Goal: Task Accomplishment & Management: Use online tool/utility

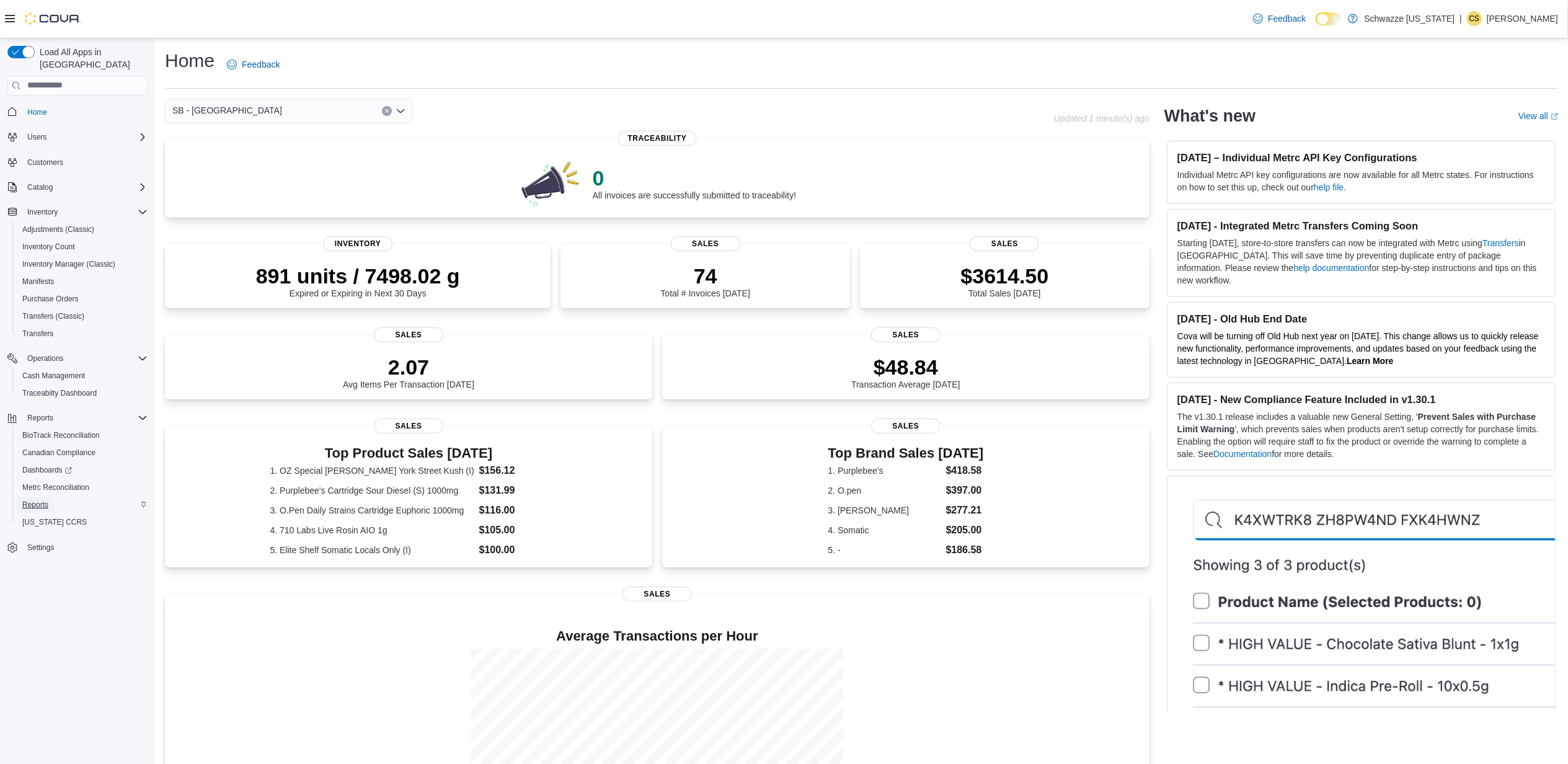
click at [38, 500] on span "Reports" at bounding box center [35, 504] width 26 height 10
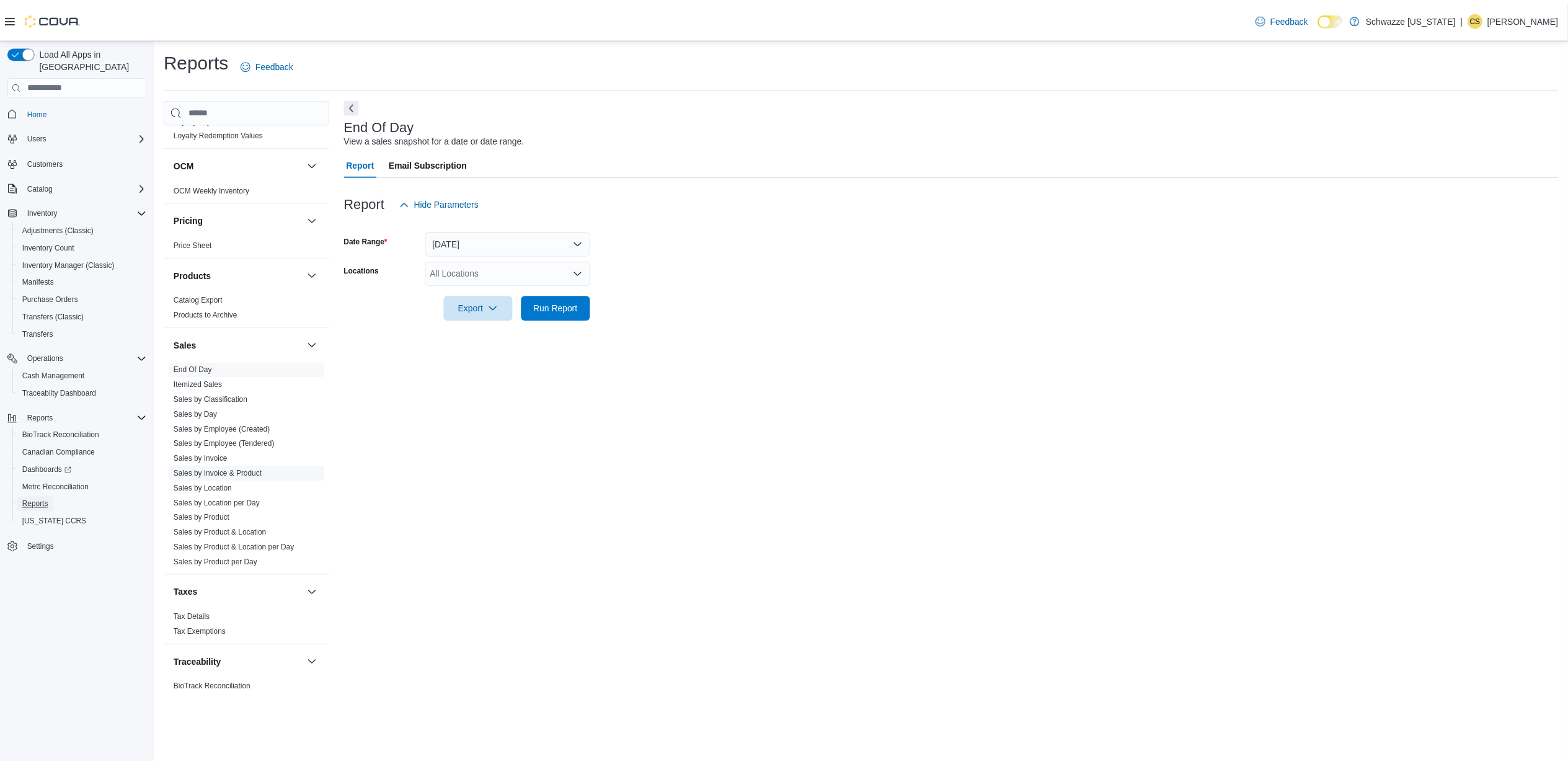
scroll to position [680, 0]
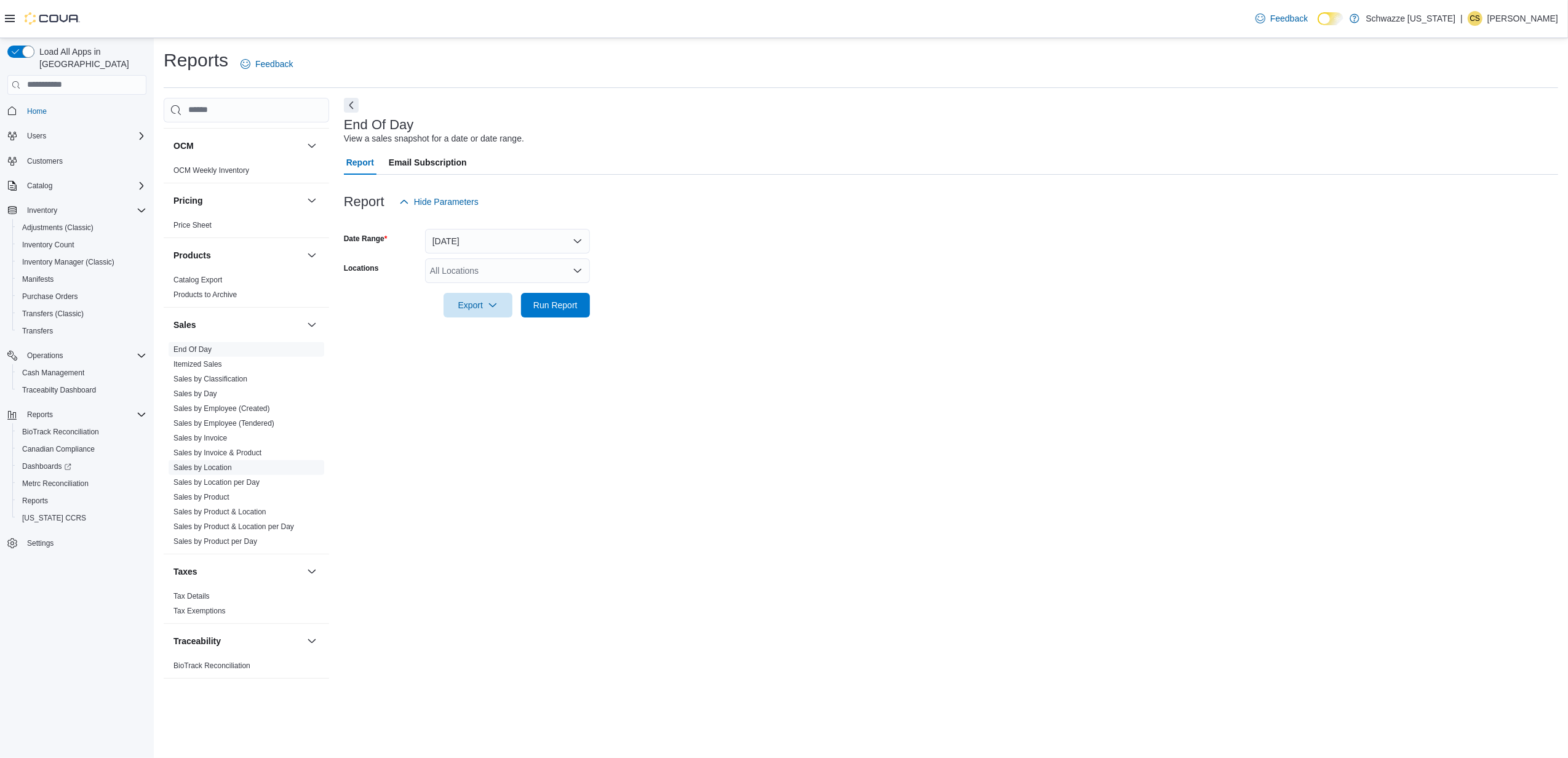
click at [224, 464] on link "Sales by Location" at bounding box center [202, 467] width 58 height 8
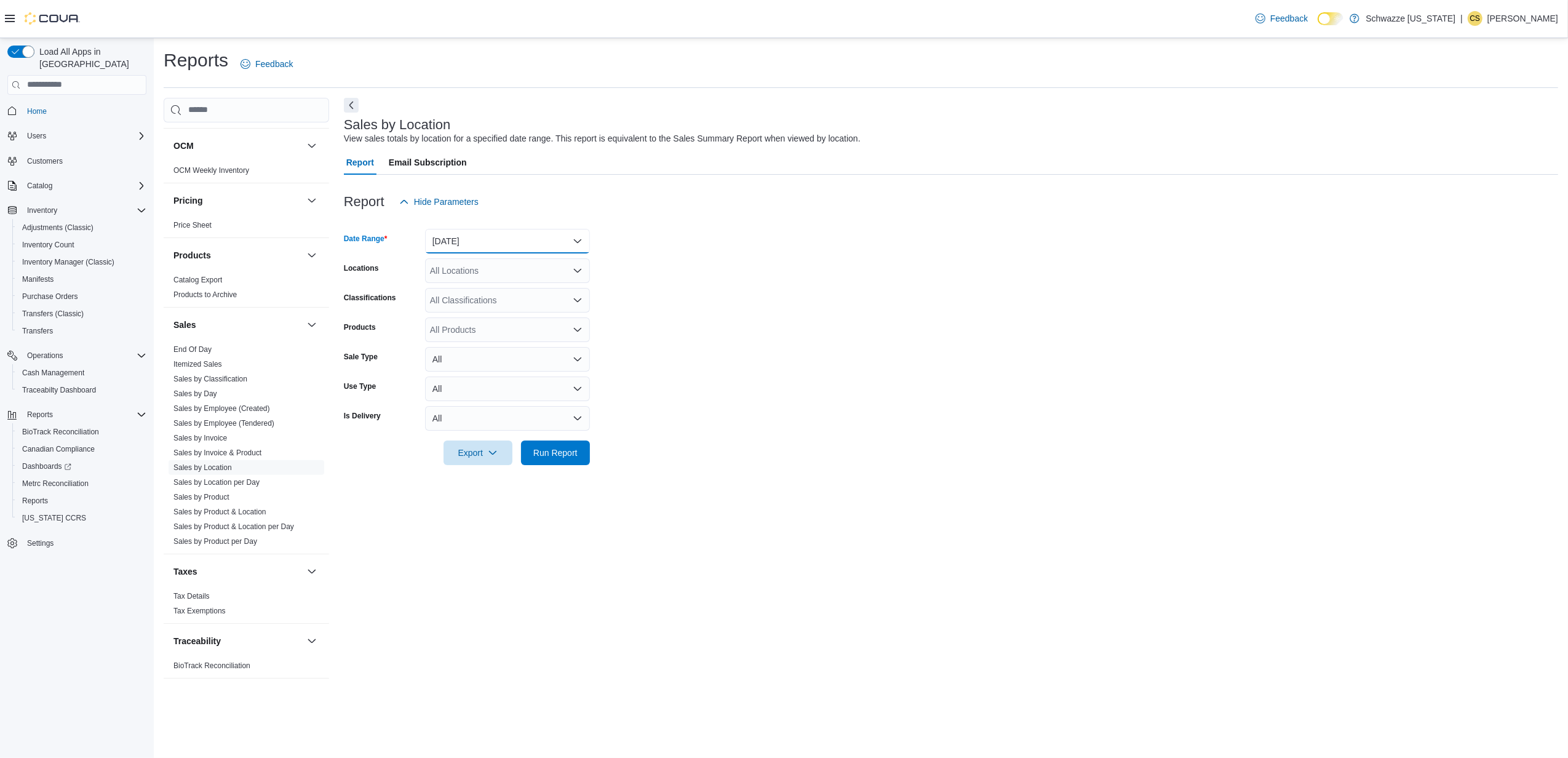
click at [476, 244] on button "[DATE]" at bounding box center [507, 241] width 165 height 24
click at [448, 242] on button "[DATE]" at bounding box center [507, 241] width 165 height 24
click at [546, 451] on span "Run Report" at bounding box center [555, 452] width 44 height 12
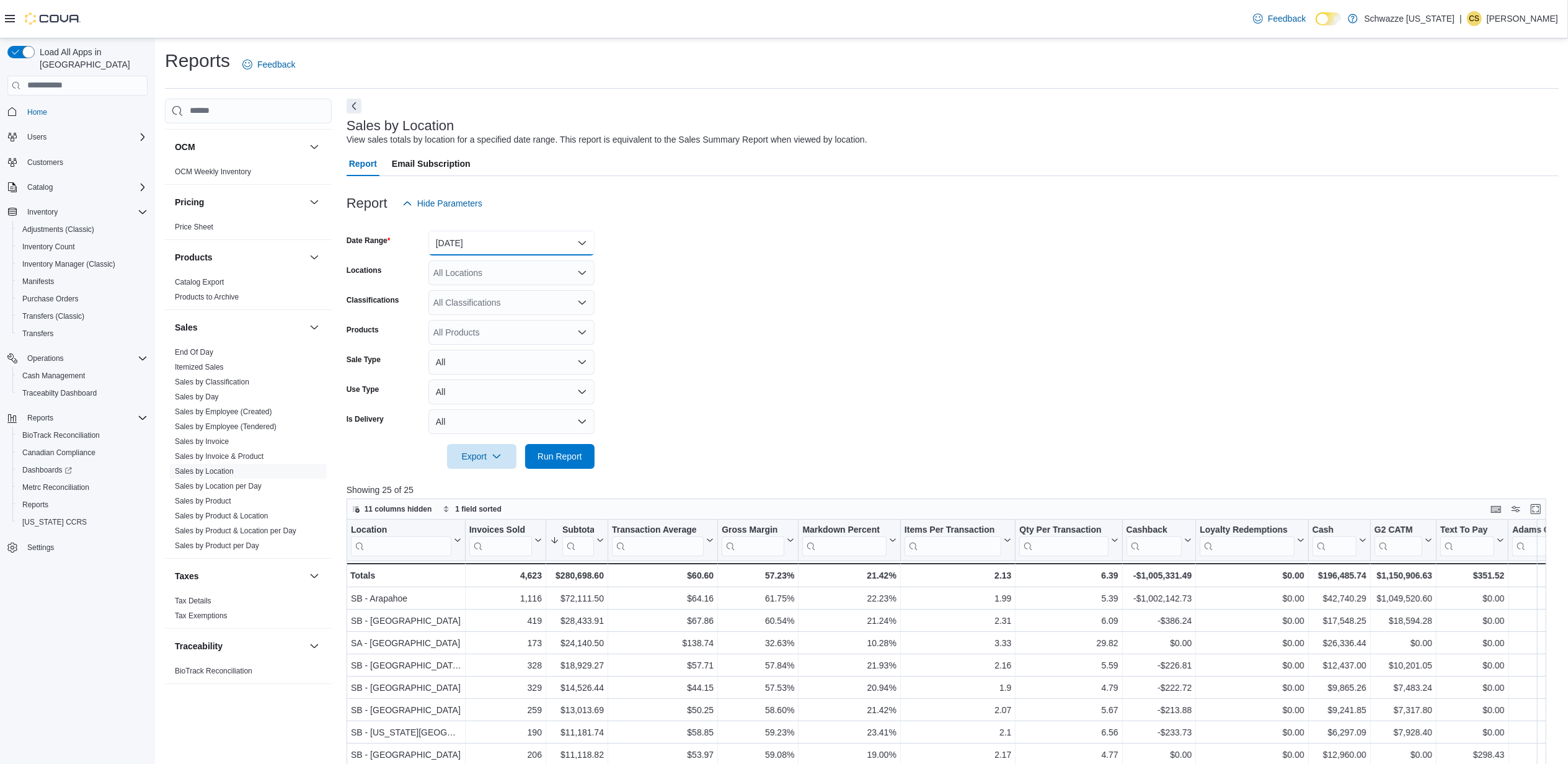
click at [464, 246] on button "[DATE]" at bounding box center [511, 243] width 166 height 24
click at [460, 289] on span "[DATE]" at bounding box center [518, 292] width 142 height 15
click at [557, 457] on span "Run Report" at bounding box center [560, 455] width 44 height 12
click at [472, 242] on button "[DATE]" at bounding box center [511, 243] width 166 height 24
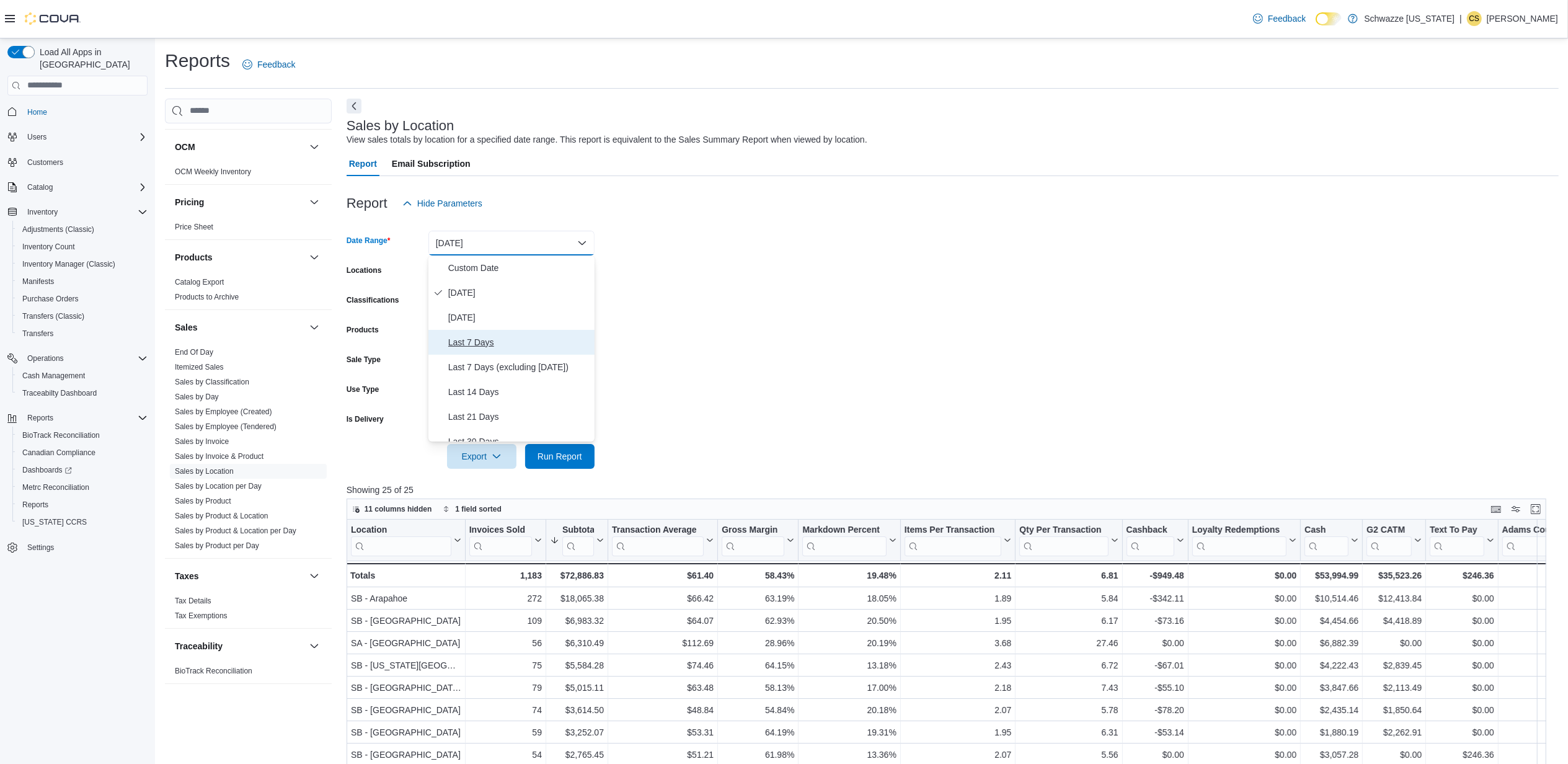
click at [476, 346] on span "Last 7 Days" at bounding box center [518, 341] width 142 height 15
click at [558, 458] on span "Run Report" at bounding box center [560, 455] width 44 height 12
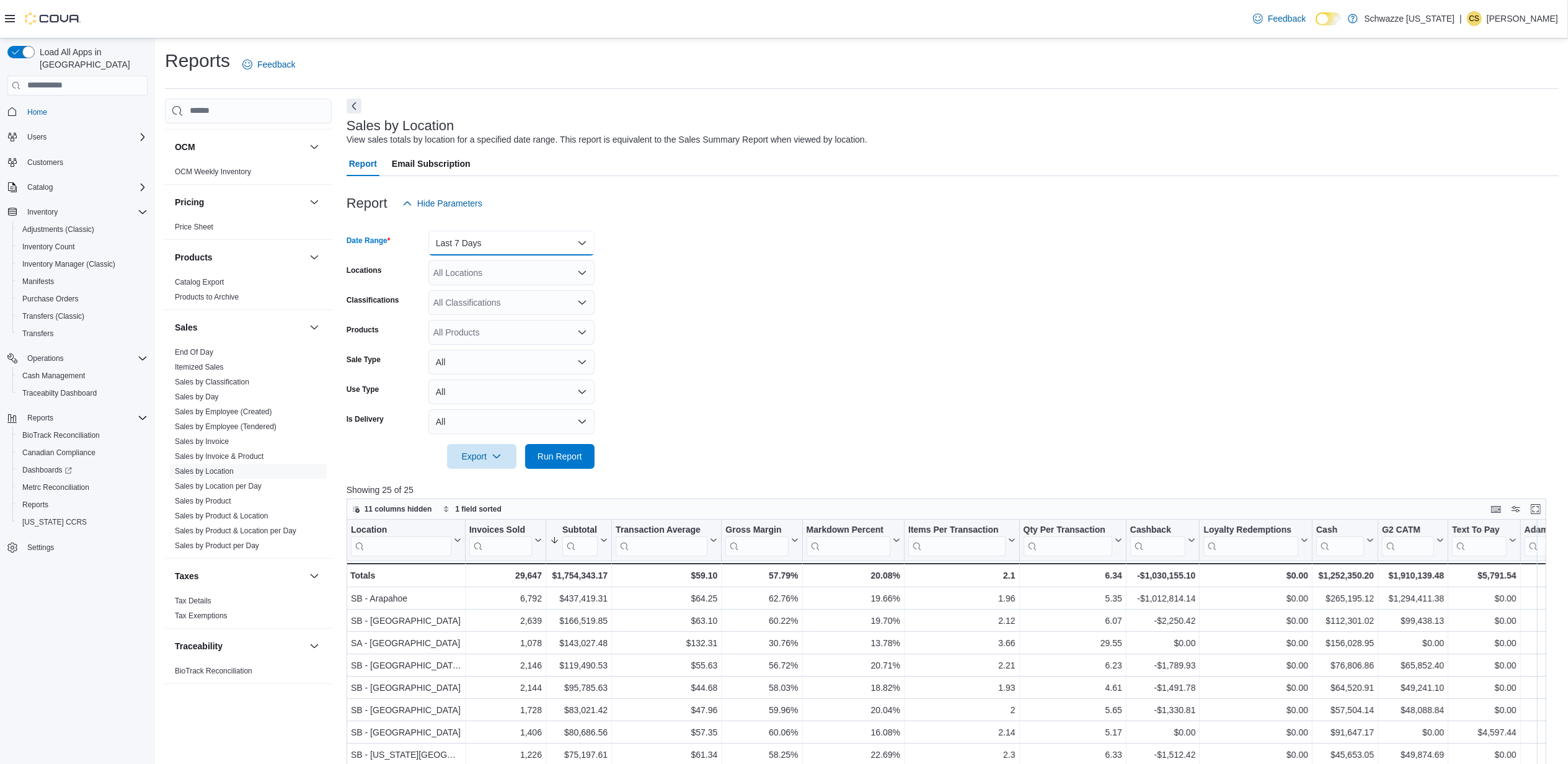
click at [477, 246] on button "Last 7 Days" at bounding box center [511, 243] width 166 height 24
click at [480, 260] on span "Custom Date" at bounding box center [518, 267] width 142 height 15
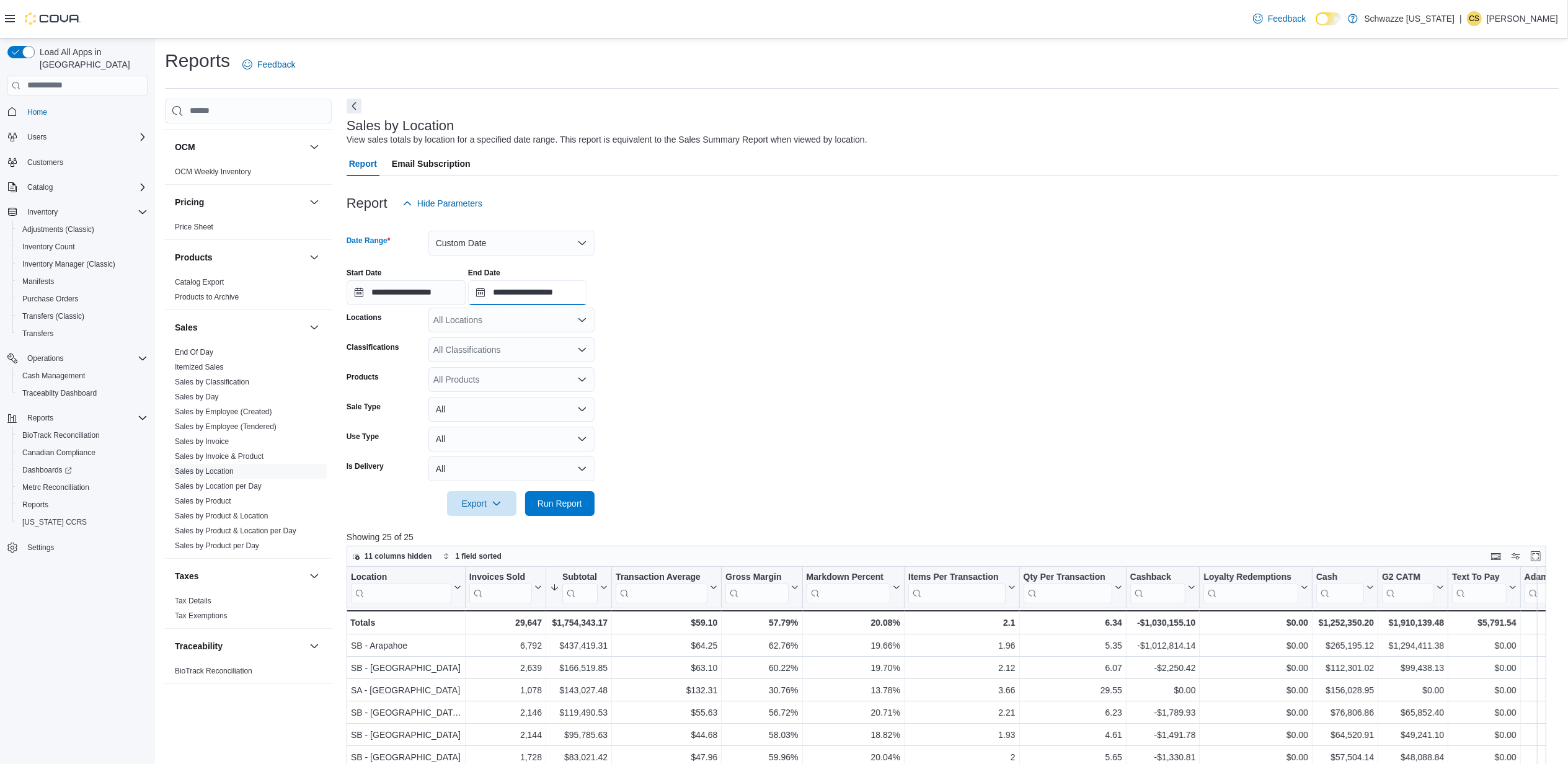
click at [536, 291] on input "**********" at bounding box center [527, 292] width 119 height 24
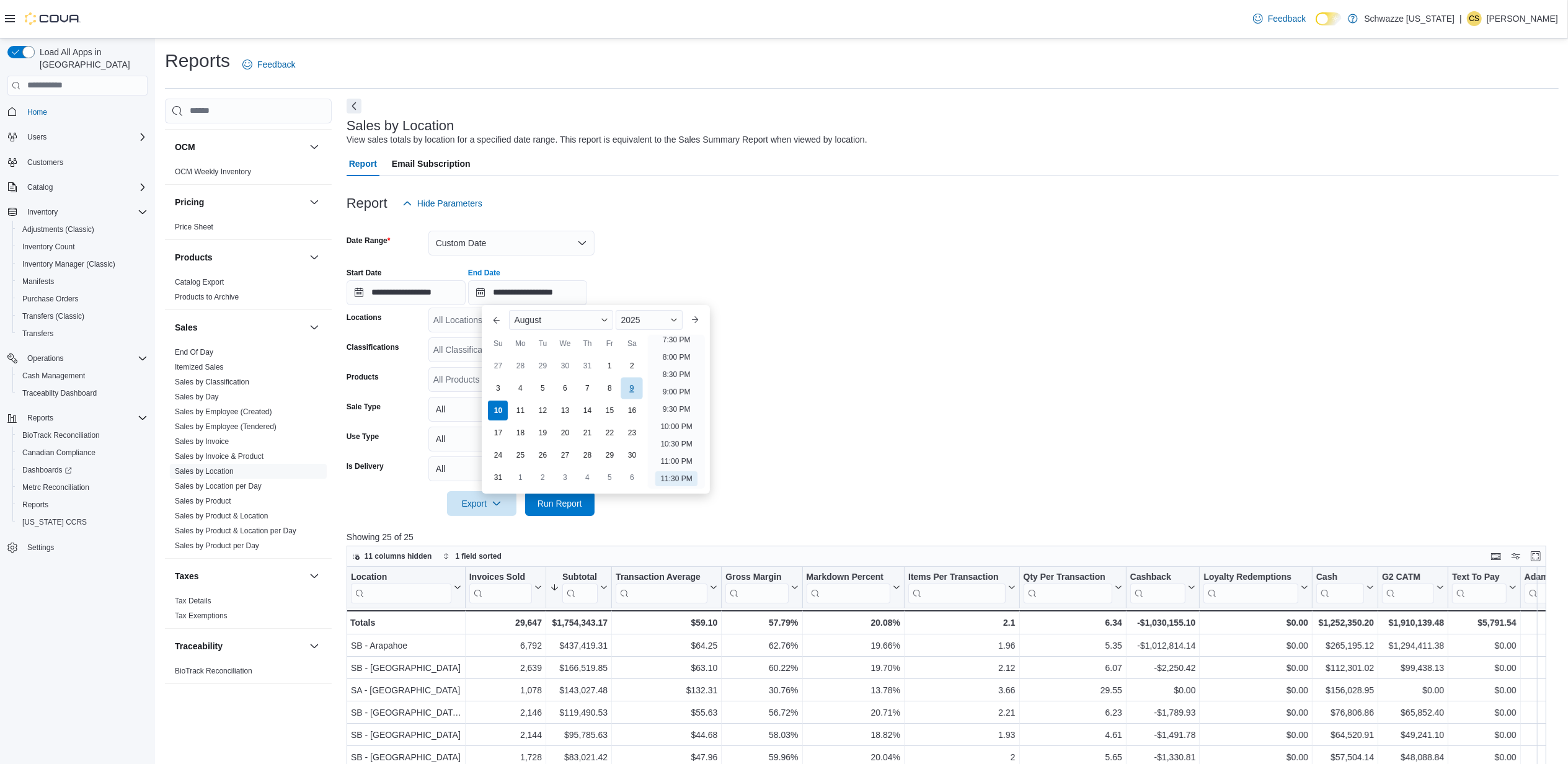
click at [633, 390] on div "9" at bounding box center [632, 387] width 21 height 21
type input "**********"
click at [405, 295] on input "**********" at bounding box center [406, 292] width 119 height 24
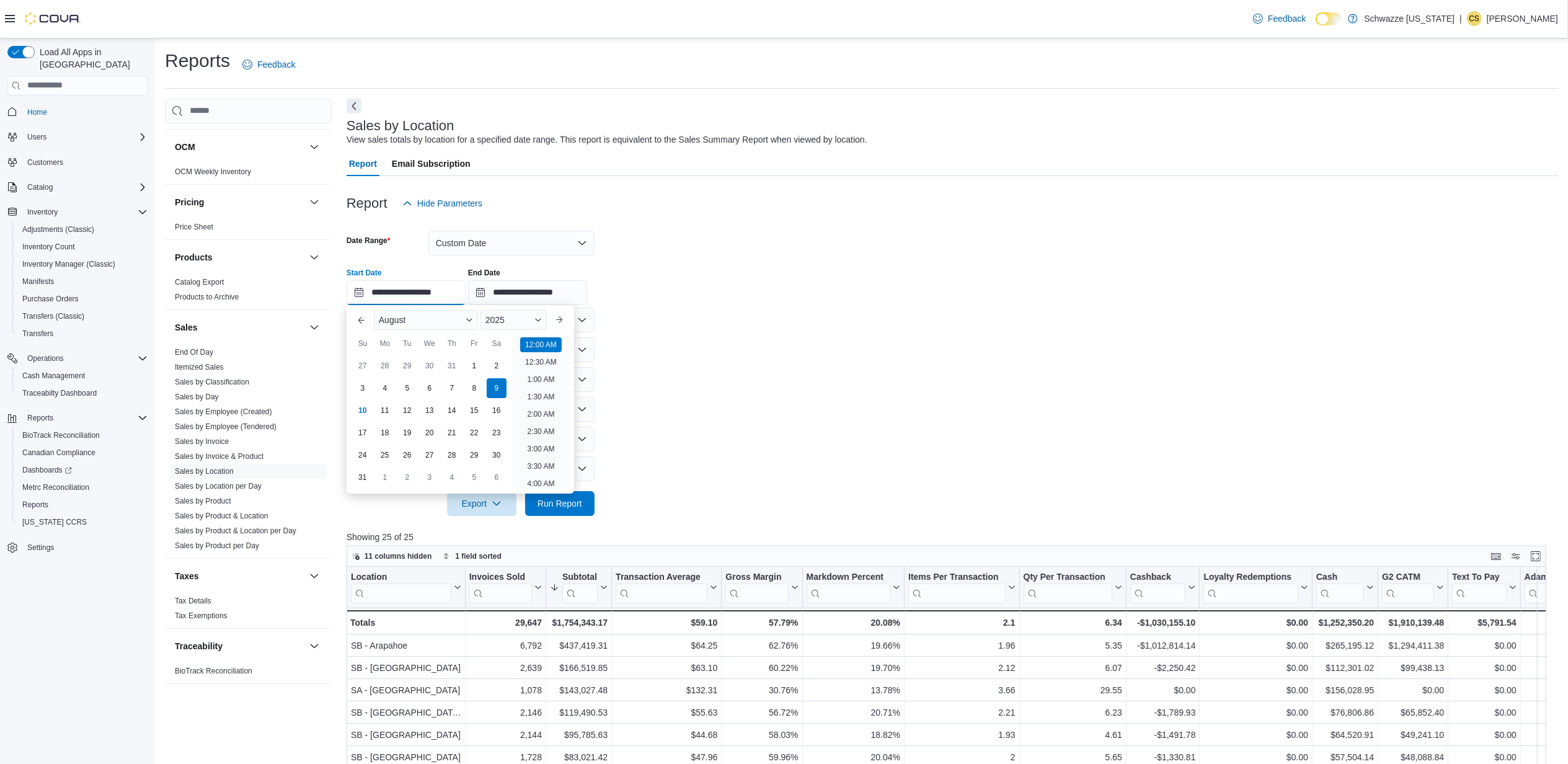
scroll to position [38, 0]
click at [364, 385] on div "3" at bounding box center [362, 387] width 21 height 21
type input "**********"
click at [755, 371] on form "**********" at bounding box center [952, 366] width 1212 height 300
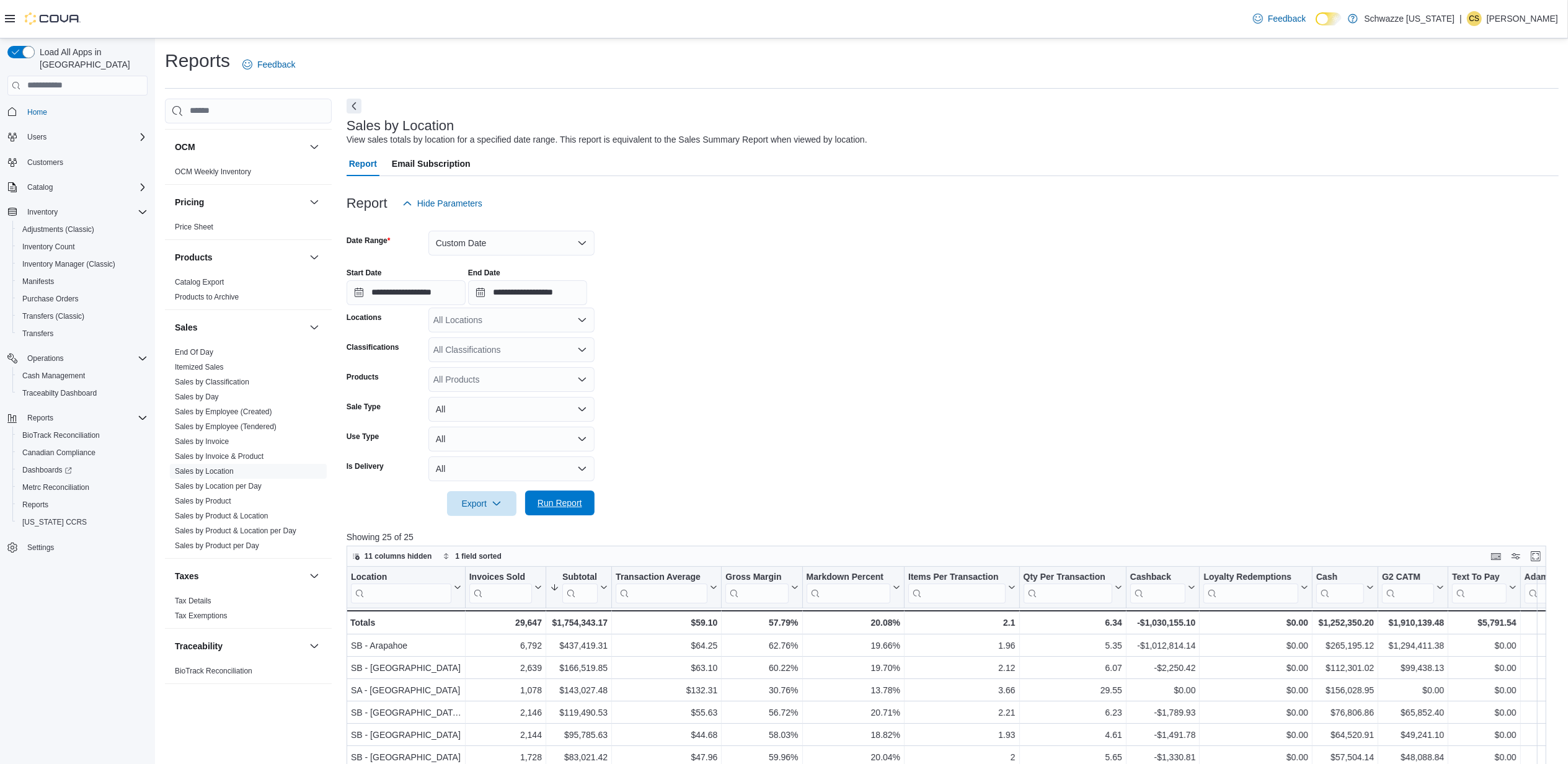
click at [557, 499] on span "Run Report" at bounding box center [560, 503] width 44 height 12
click at [517, 234] on button "Custom Date" at bounding box center [511, 243] width 166 height 24
click at [459, 296] on span "[DATE]" at bounding box center [518, 292] width 142 height 15
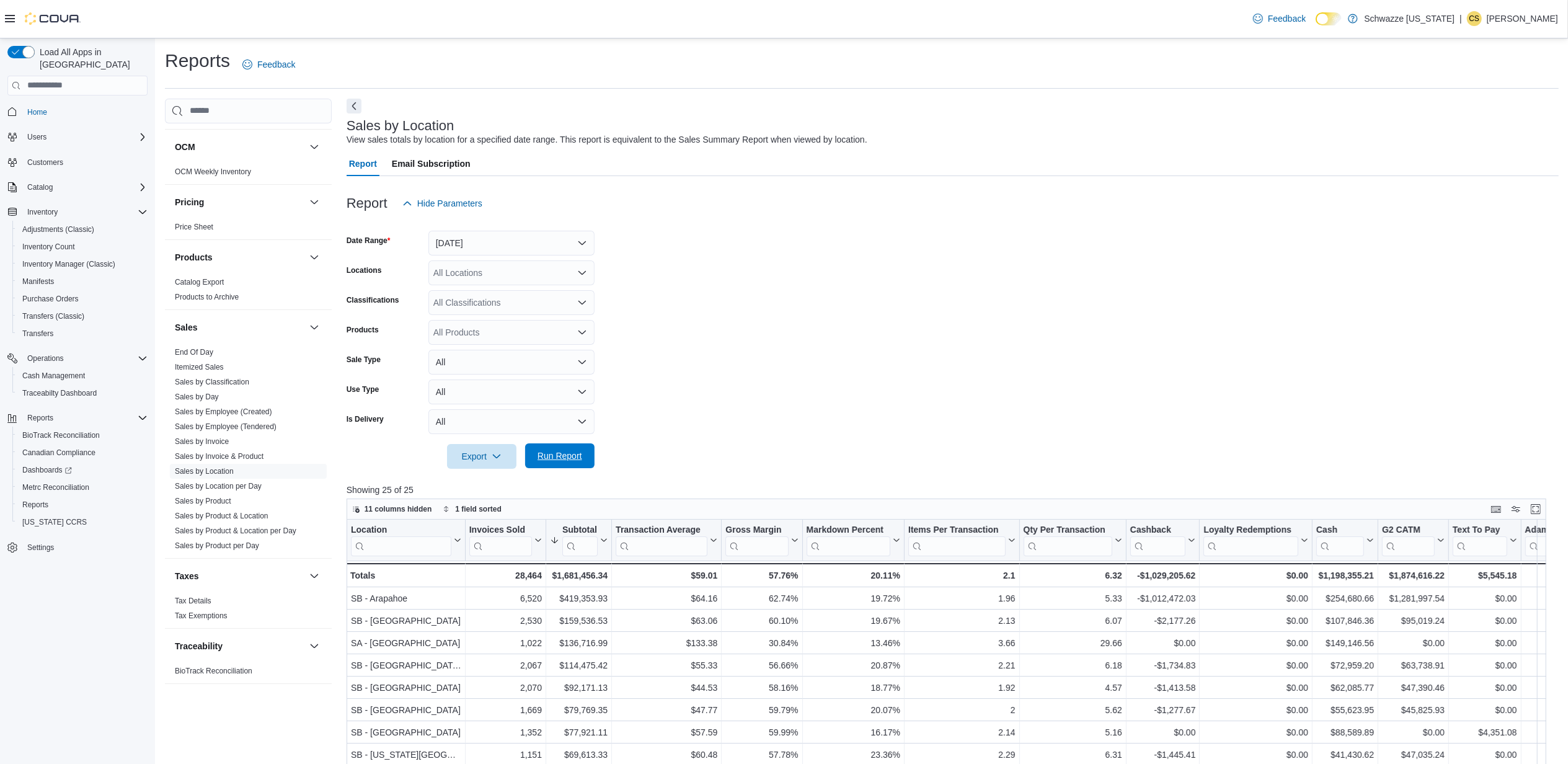
click at [550, 455] on span "Run Report" at bounding box center [560, 455] width 44 height 12
